Goal: Task Accomplishment & Management: Manage account settings

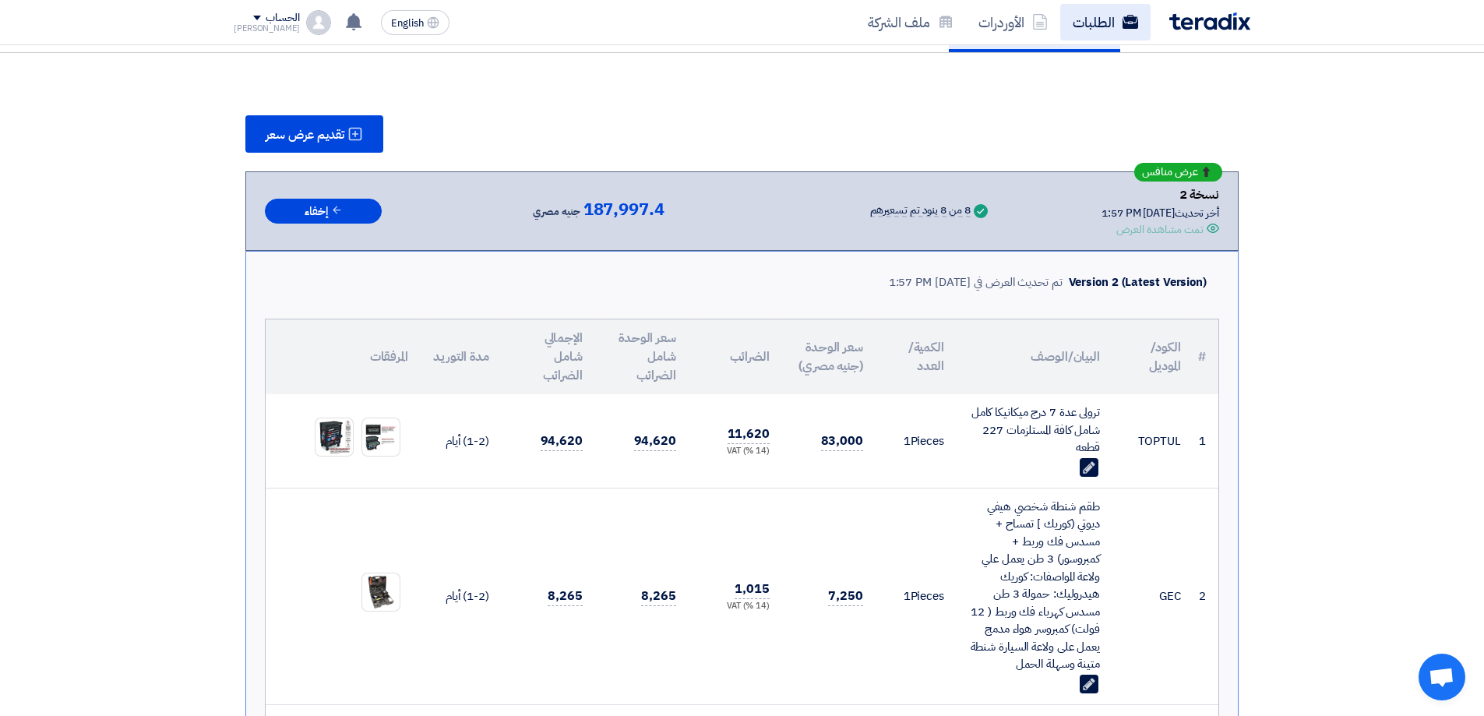
click at [1091, 30] on link "الطلبات" at bounding box center [1105, 22] width 90 height 37
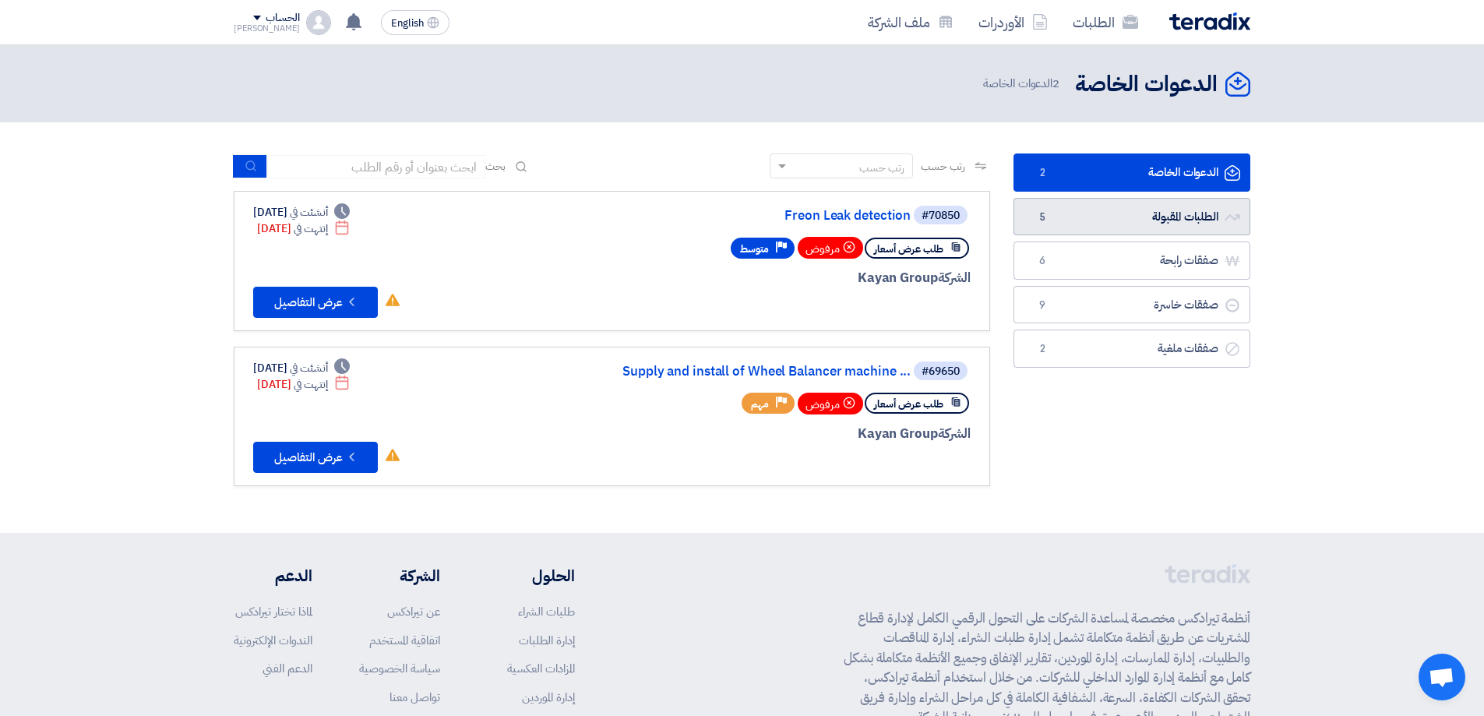
click at [1177, 220] on link "الطلبات المقبولة الطلبات المقبولة 5" at bounding box center [1131, 217] width 237 height 38
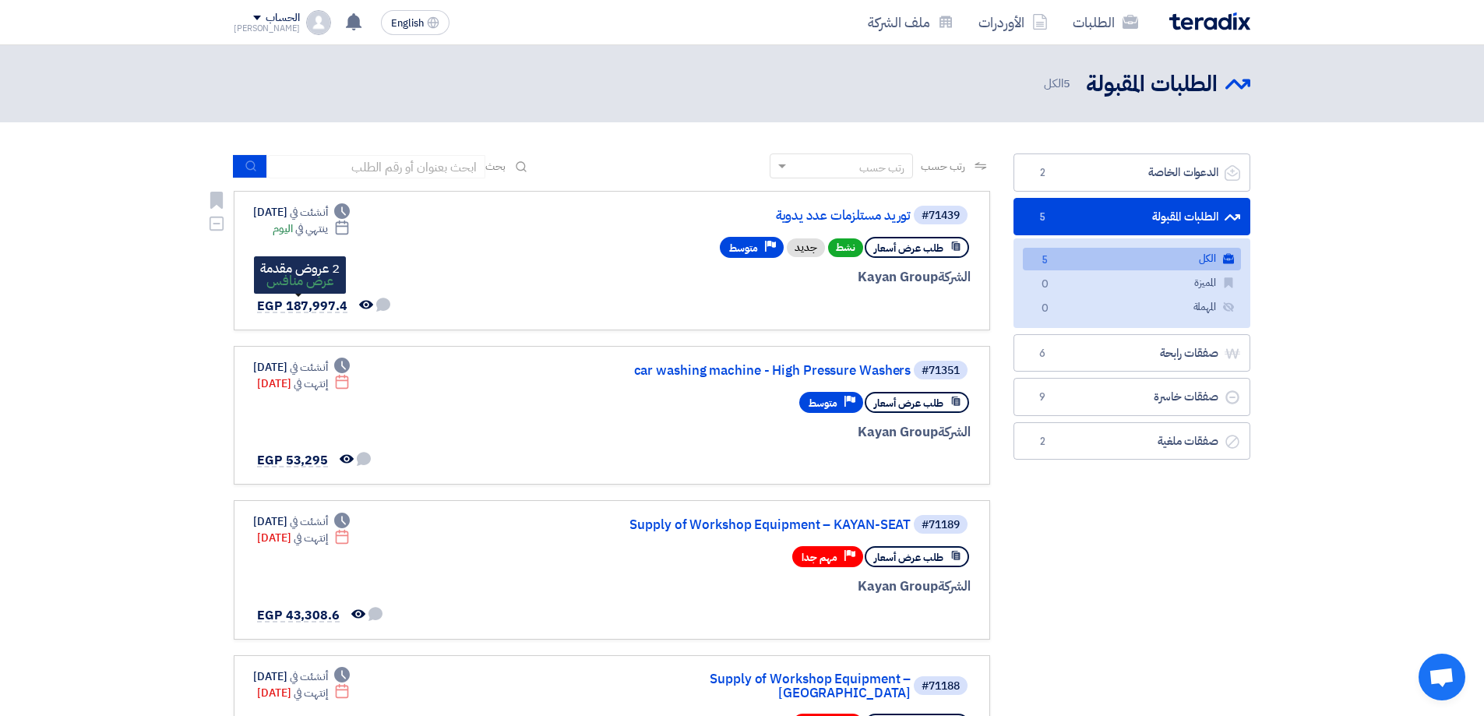
click at [322, 302] on span "EGP 187,997.4" at bounding box center [302, 306] width 90 height 19
click at [904, 206] on div "#71439 توريد مستلزمات عدد يدوية" at bounding box center [783, 215] width 375 height 22
click at [895, 210] on link "توريد مستلزمات عدد يدوية" at bounding box center [755, 216] width 312 height 14
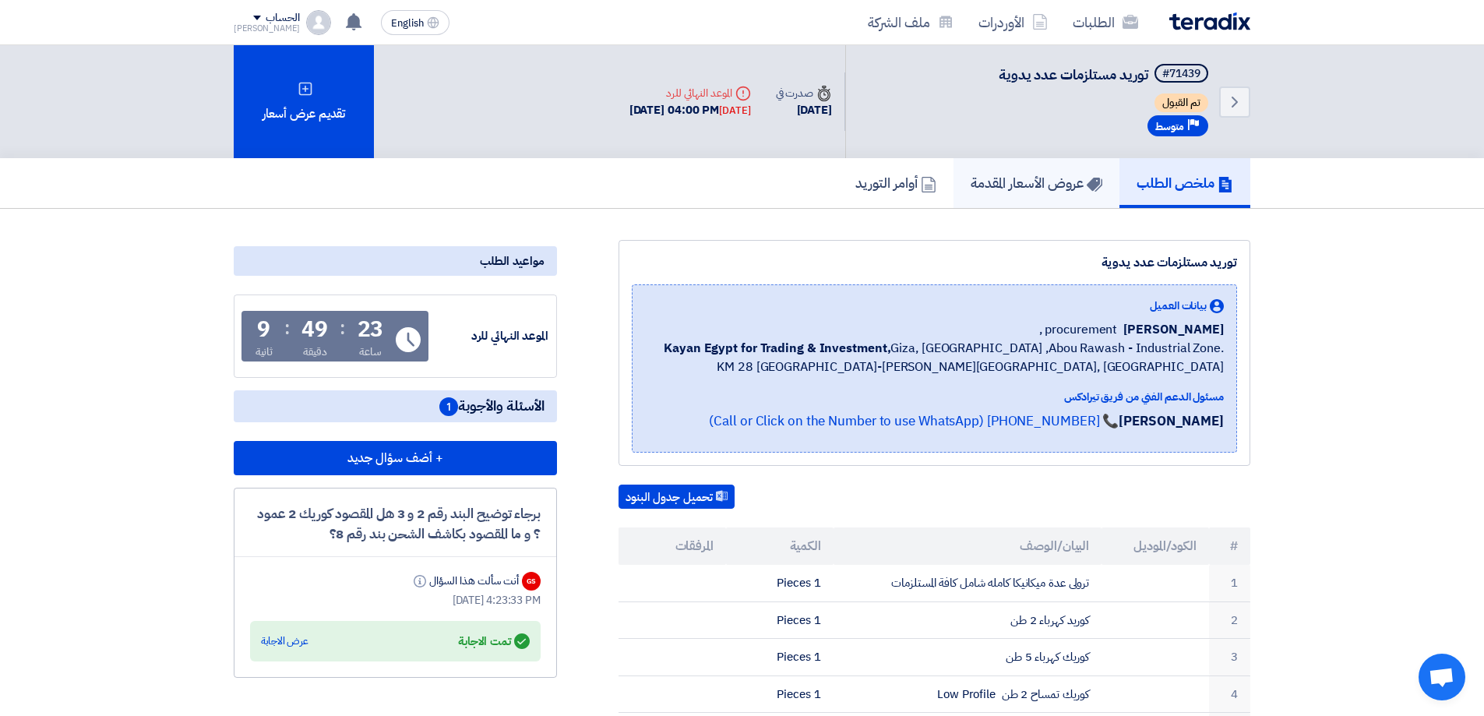
click at [1050, 176] on h5 "عروض الأسعار المقدمة" at bounding box center [1036, 183] width 132 height 18
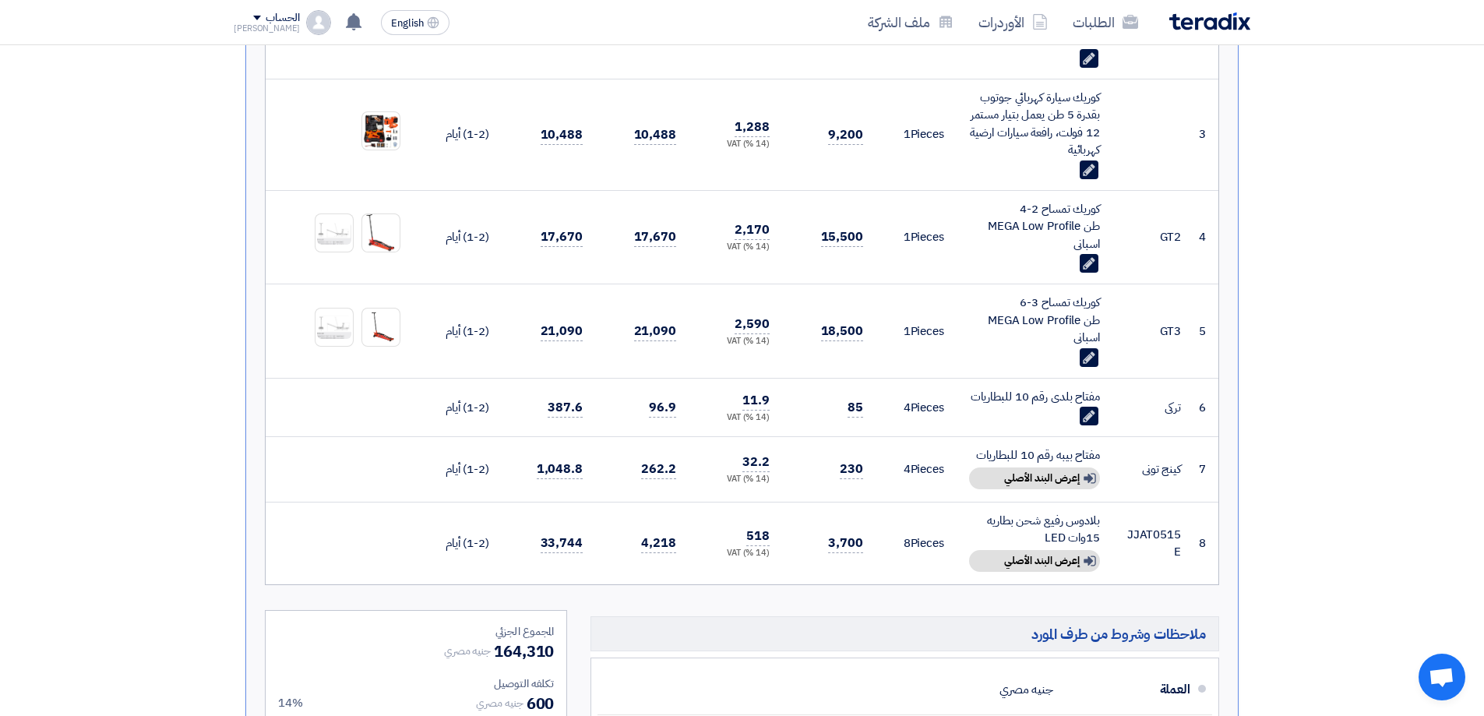
scroll to position [779, 0]
click at [1034, 567] on div "Show details إعرض البند الأصلي" at bounding box center [1034, 563] width 131 height 22
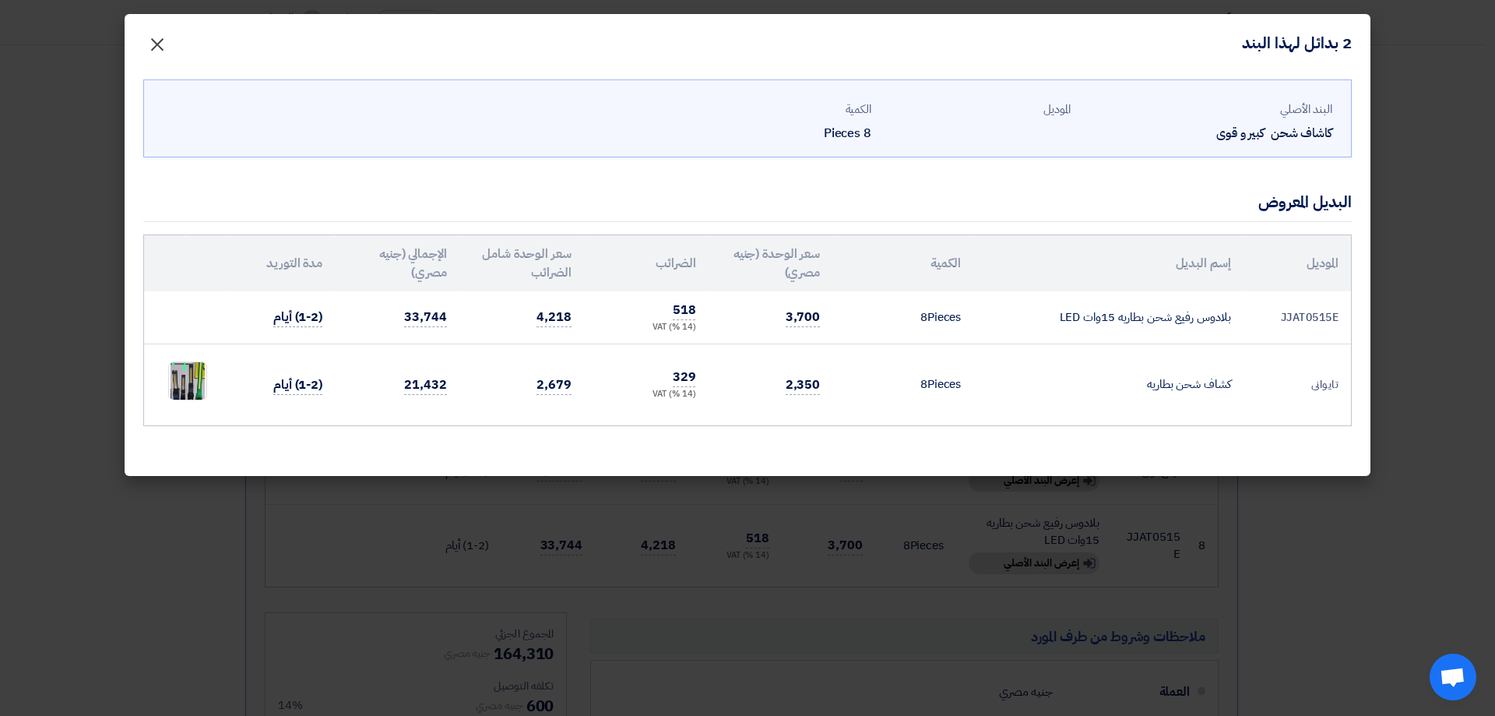
click at [152, 45] on span "×" at bounding box center [157, 43] width 19 height 47
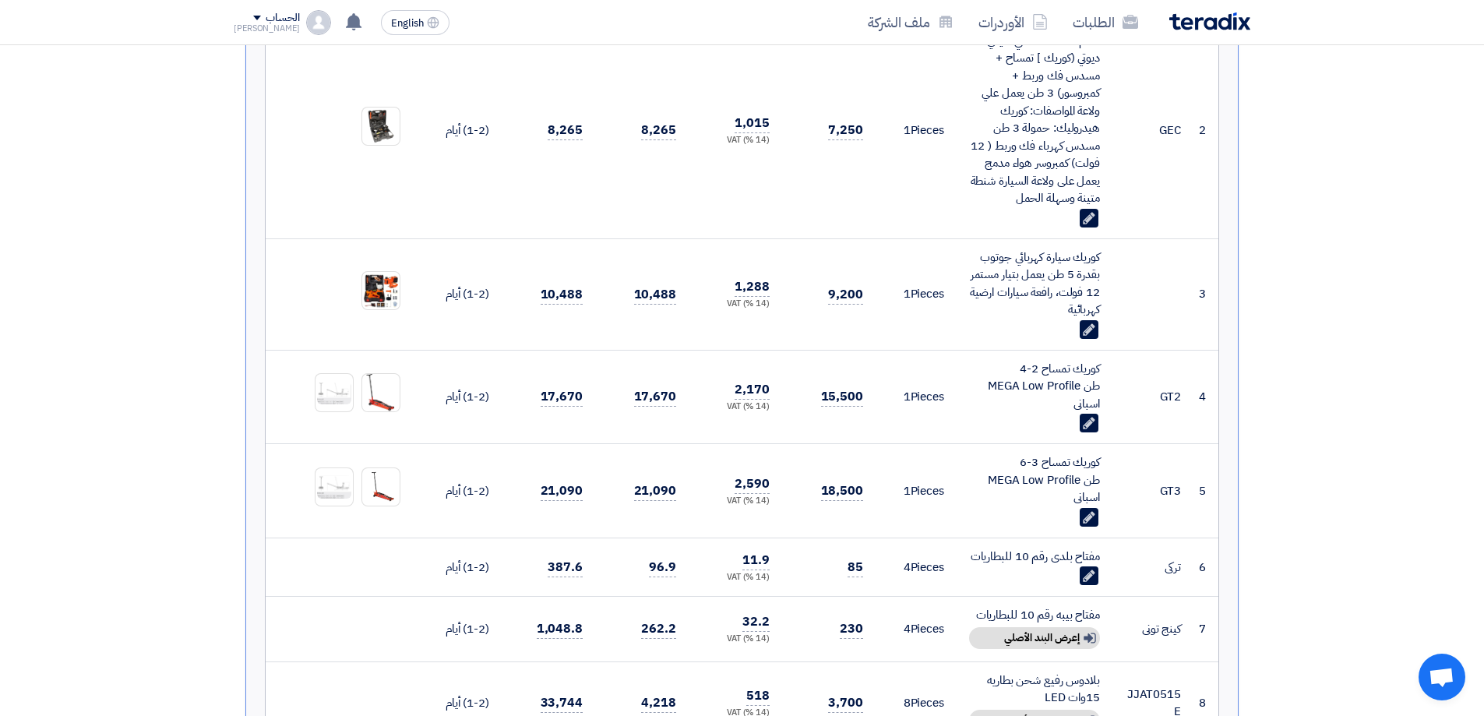
scroll to position [156, 0]
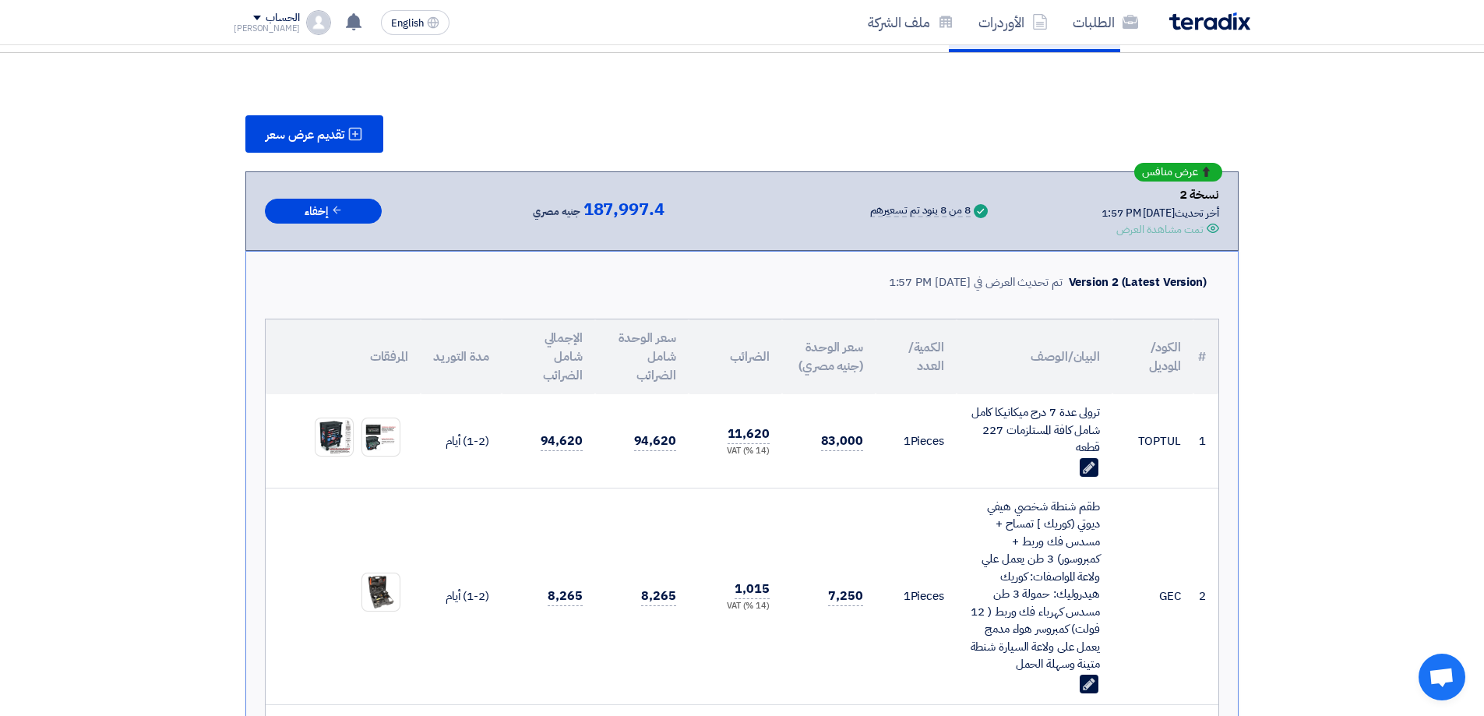
click at [1181, 23] on img at bounding box center [1209, 21] width 81 height 18
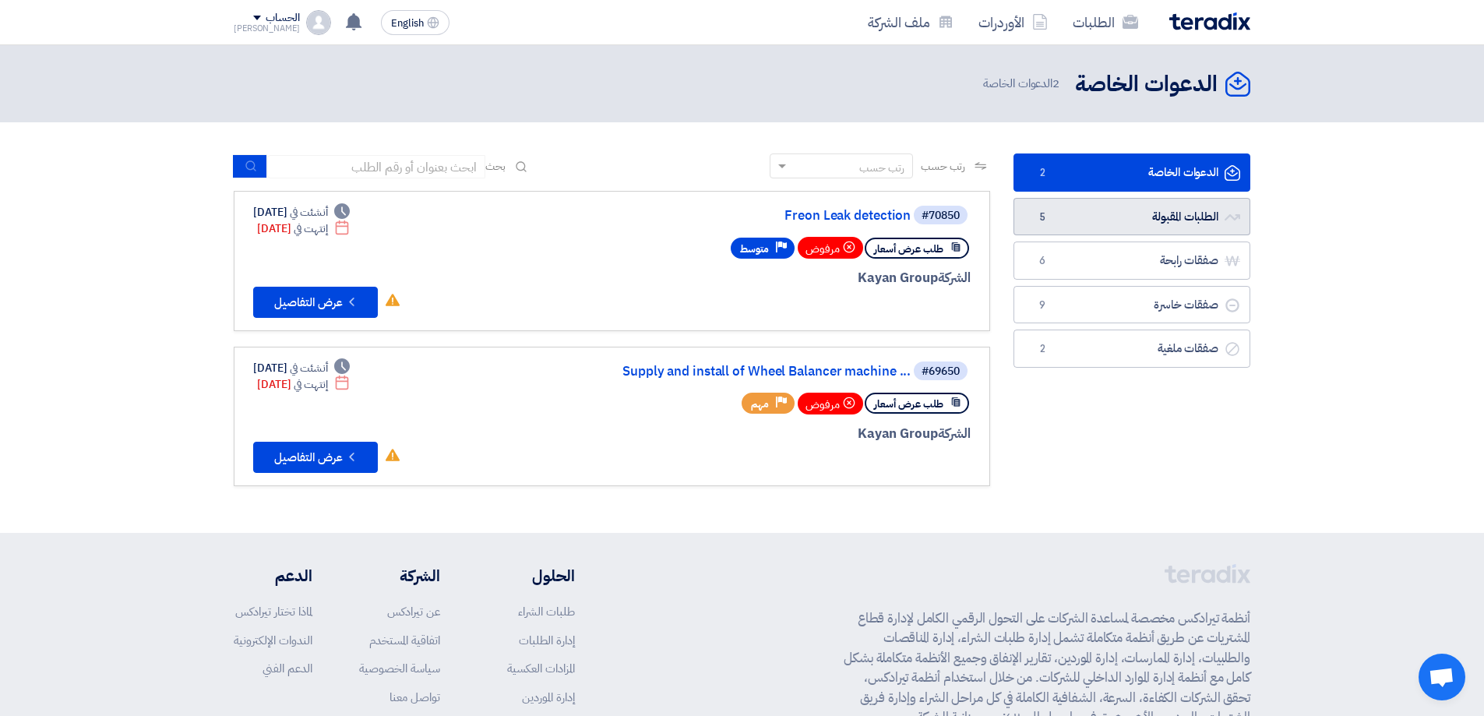
drag, startPoint x: 1168, startPoint y: 195, endPoint x: 1169, endPoint y: 203, distance: 7.8
click at [1171, 195] on ul "الدعوات الخاصة الدعوات الخاصة 2 الطلبات المقبولة الطلبات المقبولة 5 صفقات رابحة…" at bounding box center [1131, 260] width 237 height 214
click at [1165, 212] on link "الطلبات المقبولة الطلبات المقبولة 5" at bounding box center [1131, 217] width 237 height 38
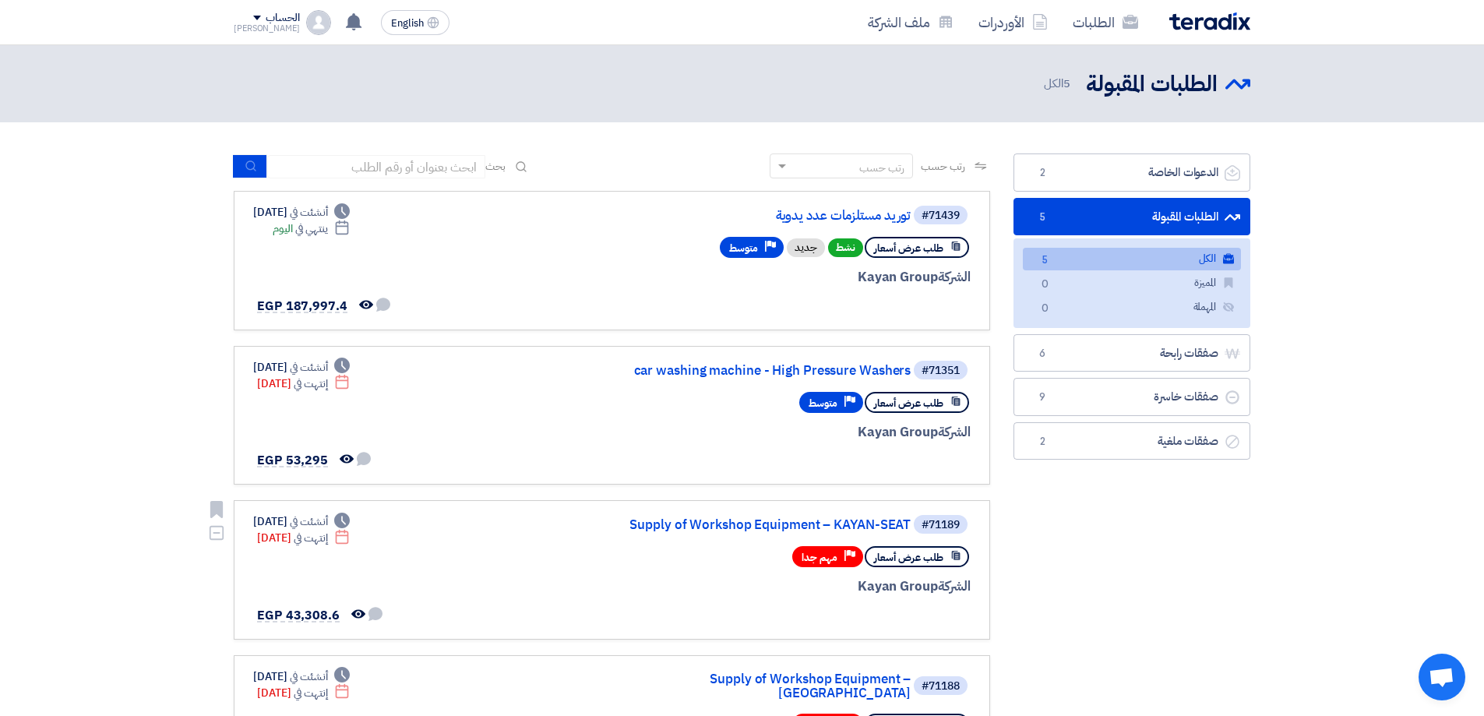
scroll to position [156, 0]
